Goal: Task Accomplishment & Management: Use online tool/utility

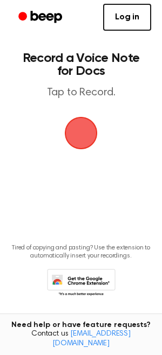
click at [75, 130] on span "button" at bounding box center [81, 133] width 30 height 30
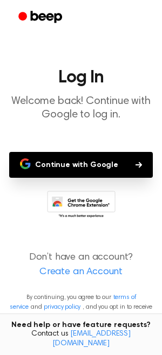
click at [60, 162] on button "Continue with Google" at bounding box center [80, 165] width 143 height 26
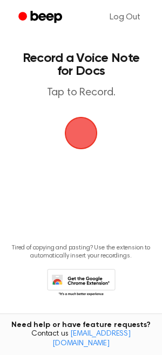
click at [80, 125] on span "button" at bounding box center [81, 133] width 30 height 30
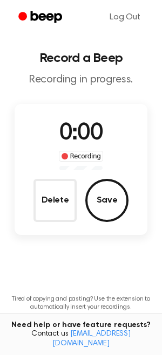
click at [73, 129] on span "0:00" at bounding box center [80, 133] width 43 height 23
click at [110, 275] on main "Record a Beep Recording in progress. 0:53 Recording Delete Save Tired of copyin…" at bounding box center [81, 190] width 162 height 380
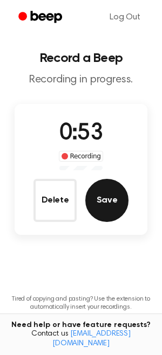
click at [102, 207] on button "Save" at bounding box center [106, 200] width 43 height 43
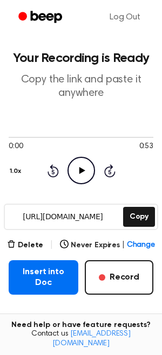
click at [85, 218] on input "[URL][DOMAIN_NAME]" at bounding box center [63, 217] width 116 height 24
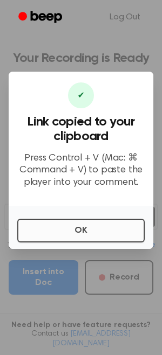
click at [61, 228] on button "OK" at bounding box center [80, 231] width 127 height 24
